Goal: Transaction & Acquisition: Purchase product/service

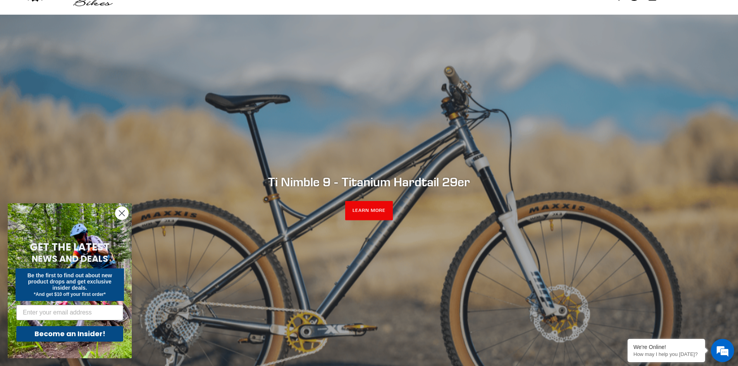
scroll to position [78, 0]
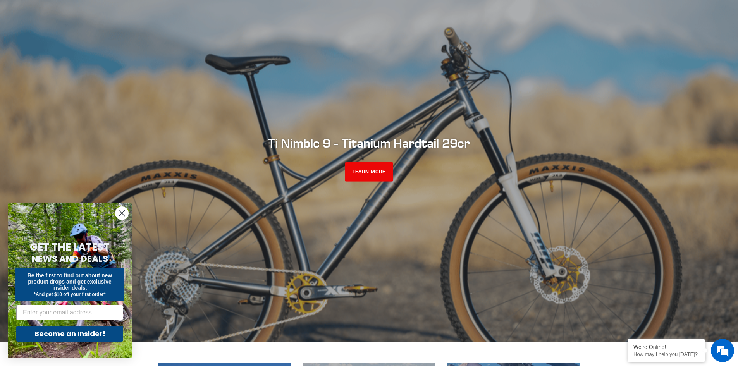
click at [122, 214] on icon "Close dialog" at bounding box center [121, 213] width 5 height 5
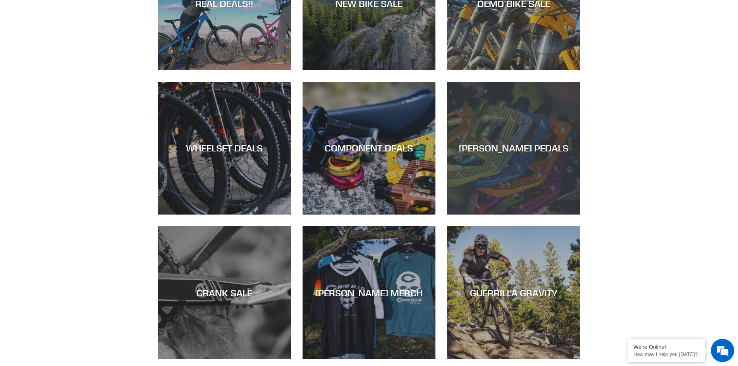
scroll to position [426, 0]
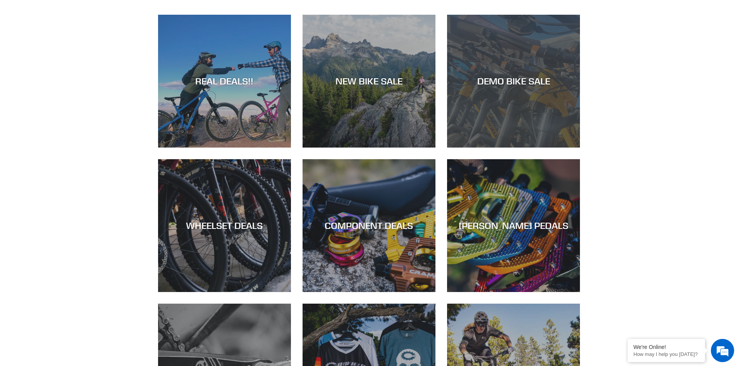
click at [519, 148] on div "DEMO BIKE SALE" at bounding box center [513, 148] width 133 height 0
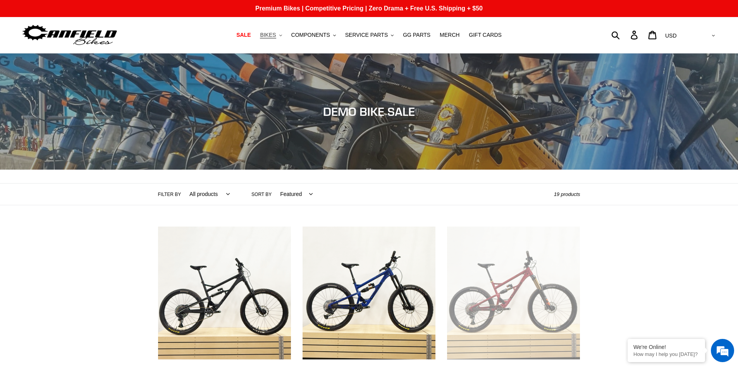
click at [276, 35] on span "BIKES" at bounding box center [268, 35] width 16 height 7
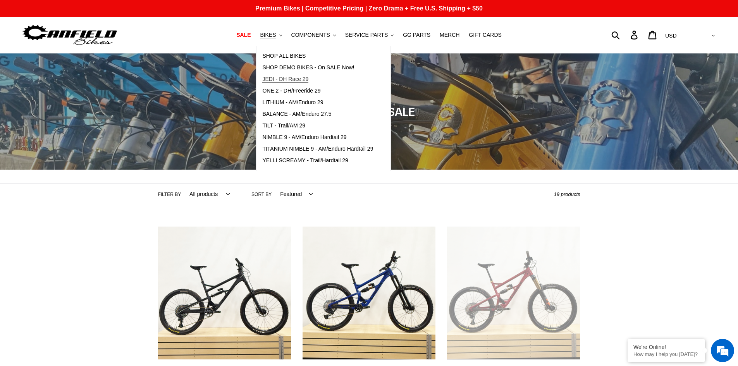
click at [294, 80] on span "JEDI - DH Race 29" at bounding box center [285, 79] width 46 height 7
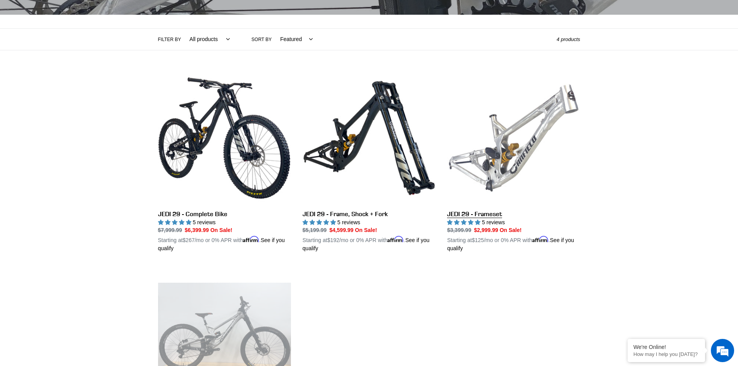
click at [498, 164] on link "JEDI 29 - Frameset" at bounding box center [513, 162] width 133 height 181
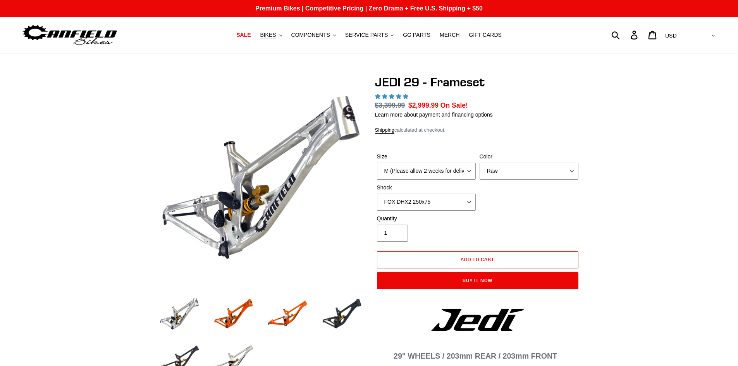
select select "highest-rating"
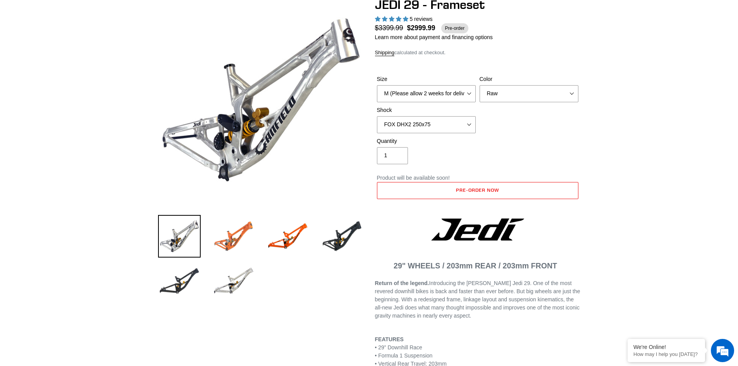
click at [236, 238] on img at bounding box center [233, 236] width 43 height 43
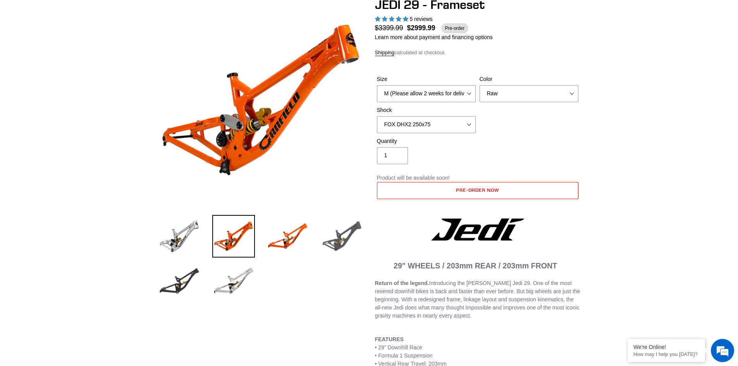
click at [334, 238] on img at bounding box center [342, 236] width 43 height 43
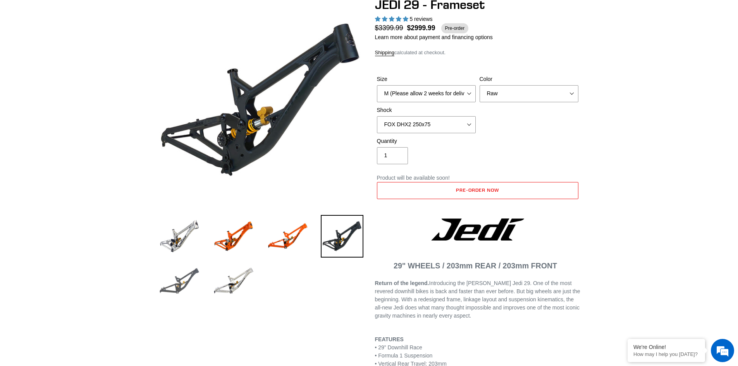
click at [179, 283] on img at bounding box center [179, 281] width 43 height 43
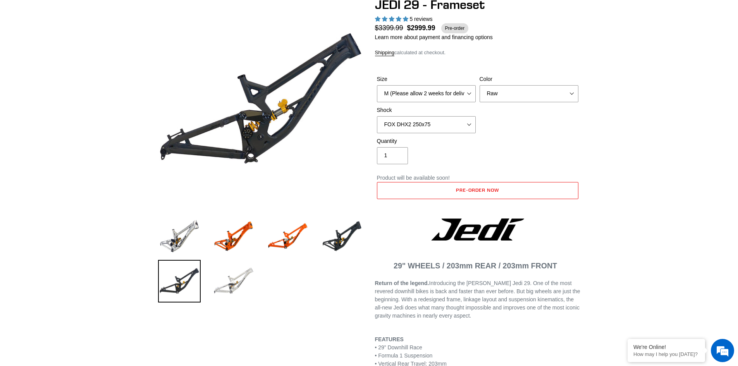
click at [233, 286] on img at bounding box center [233, 281] width 43 height 43
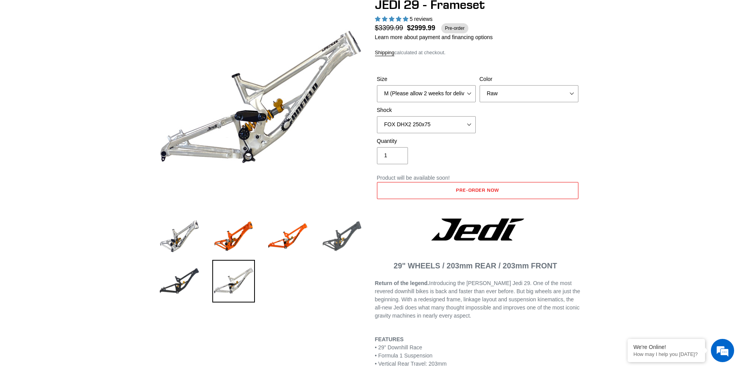
click at [337, 242] on img at bounding box center [342, 236] width 43 height 43
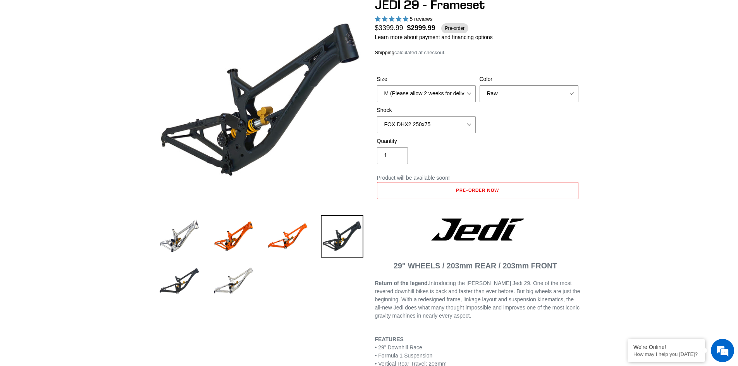
click at [516, 96] on select "Orange Raw Stealth Black" at bounding box center [529, 93] width 99 height 17
click at [514, 100] on select "Orange Raw Stealth Black" at bounding box center [529, 93] width 99 height 17
click at [181, 235] on img at bounding box center [179, 236] width 43 height 43
